Goal: Use online tool/utility: Utilize a website feature to perform a specific function

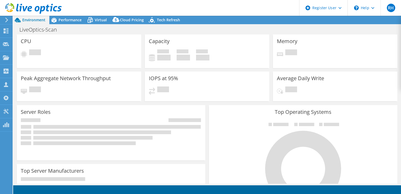
select select "USD"
select select "USEast"
